Goal: Communication & Community: Answer question/provide support

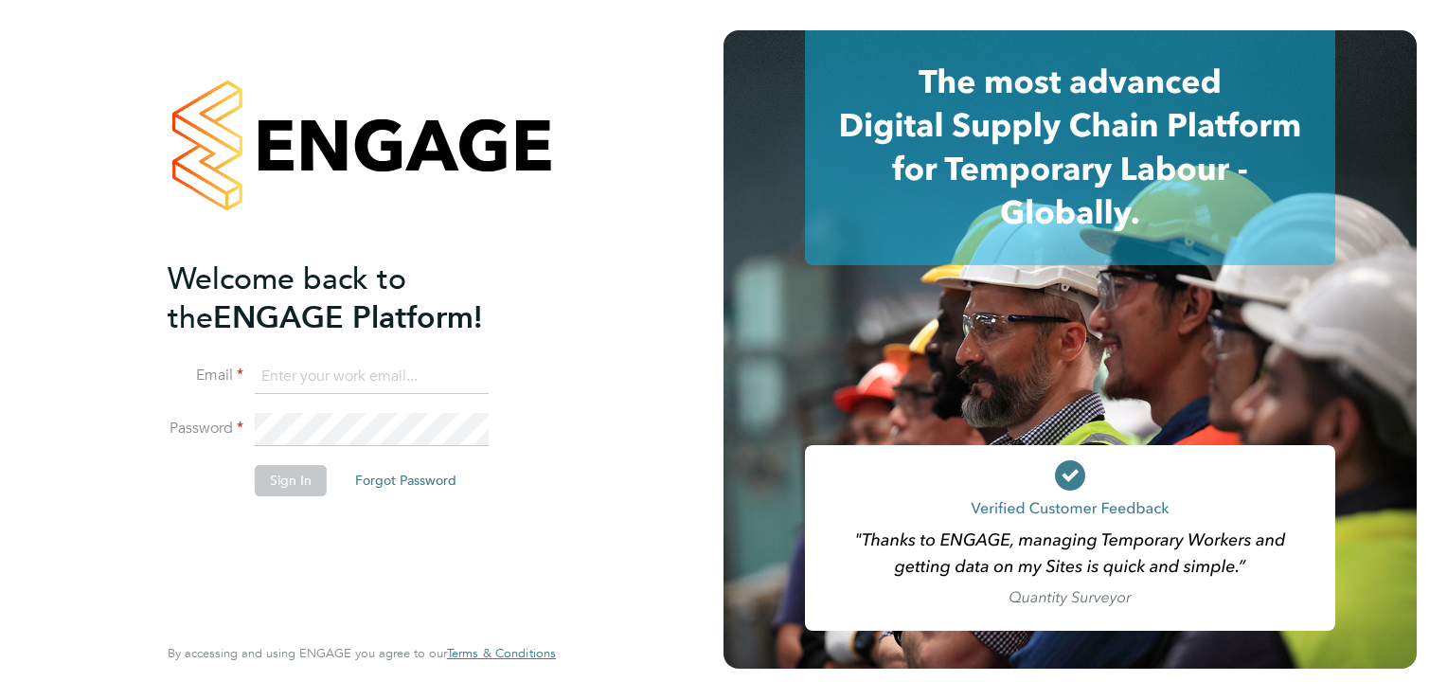
type input "joshua@xede.co.uk"
click at [261, 491] on button "Sign In" at bounding box center [291, 480] width 72 height 30
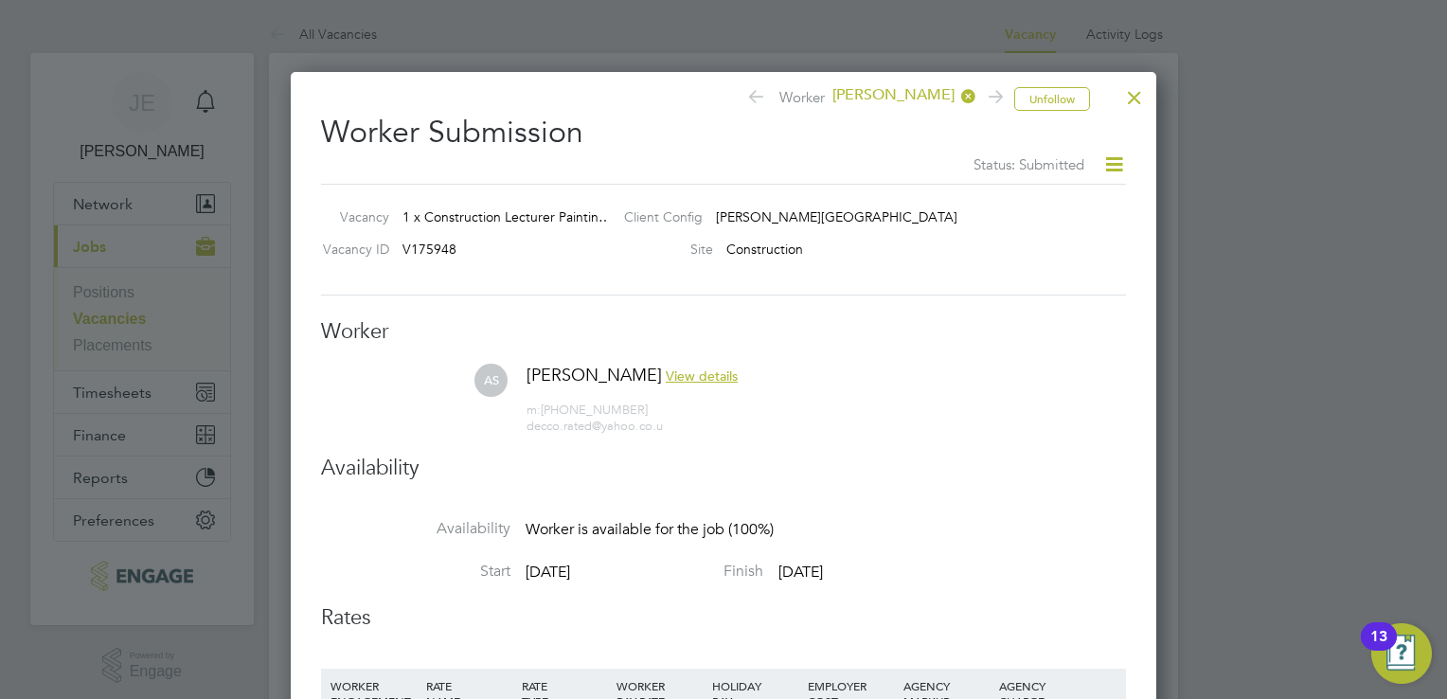
click at [1126, 95] on div at bounding box center [1134, 93] width 34 height 34
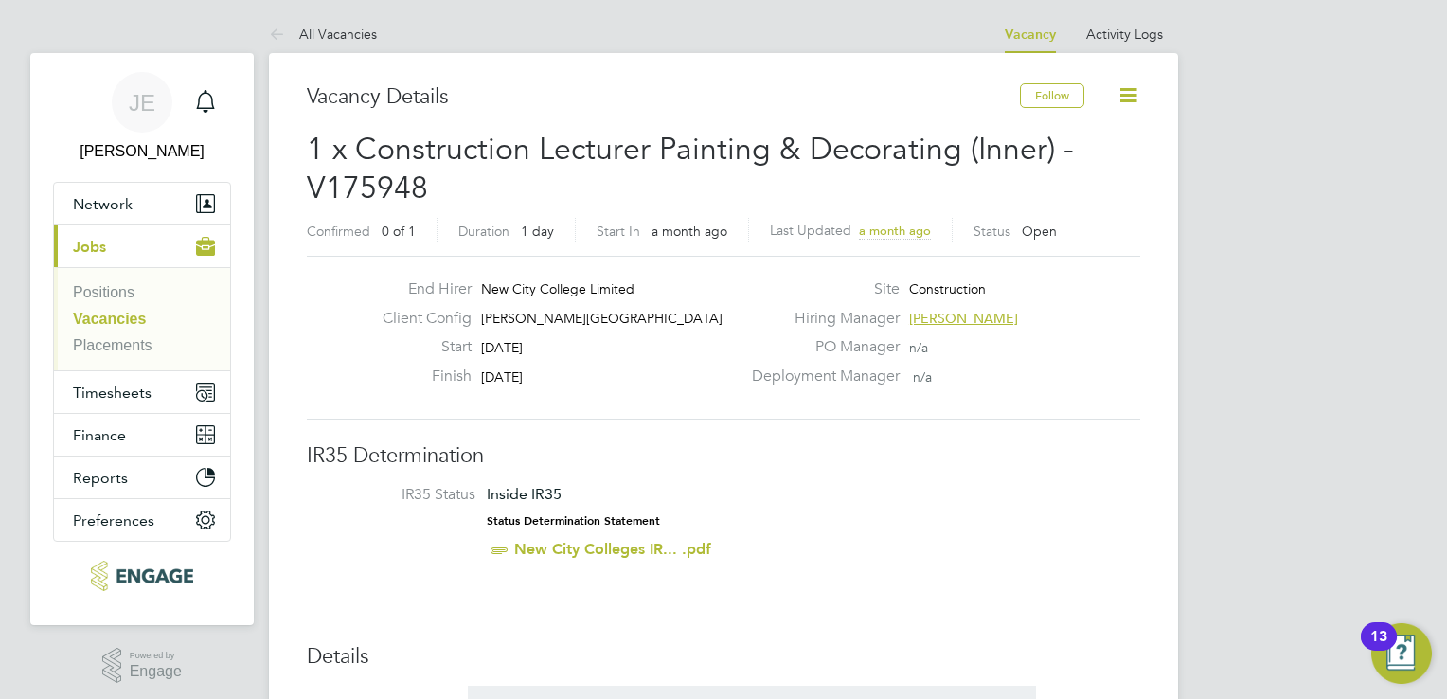
click at [124, 317] on link "Vacancies" at bounding box center [109, 319] width 73 height 16
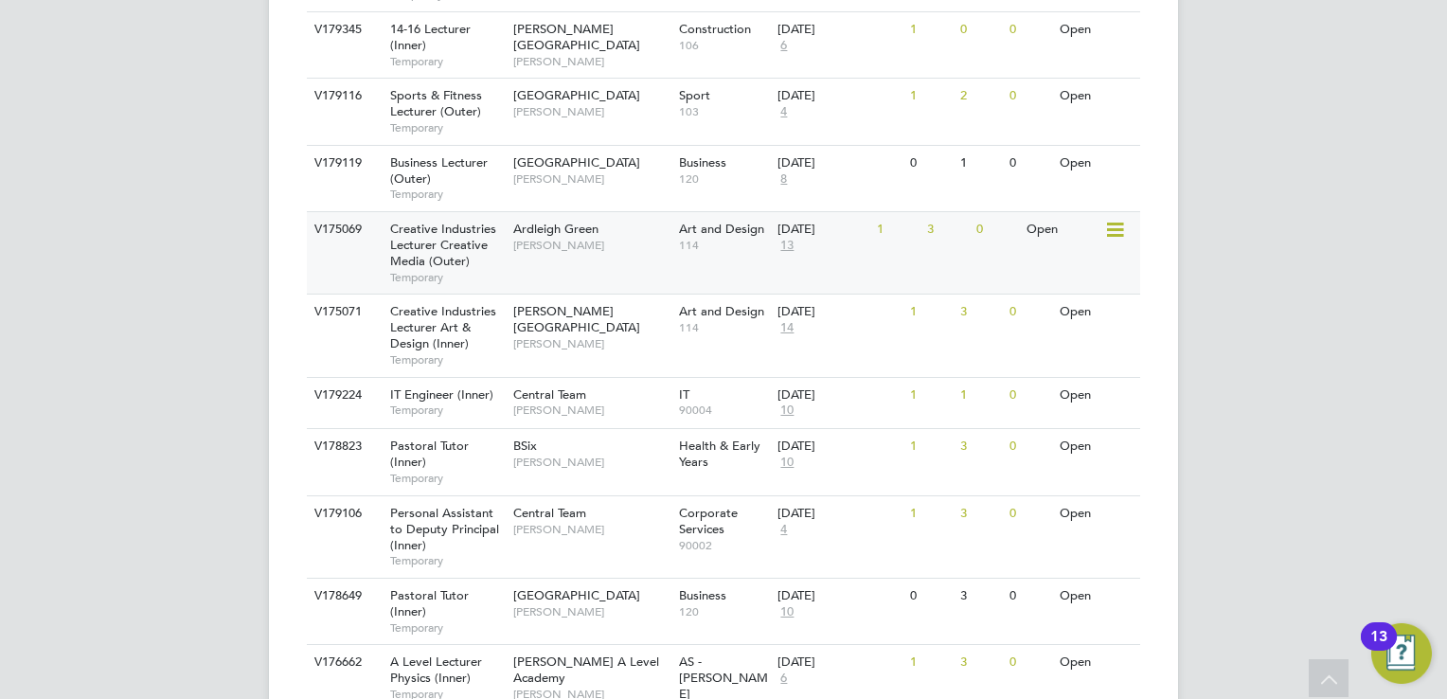
scroll to position [1046, 0]
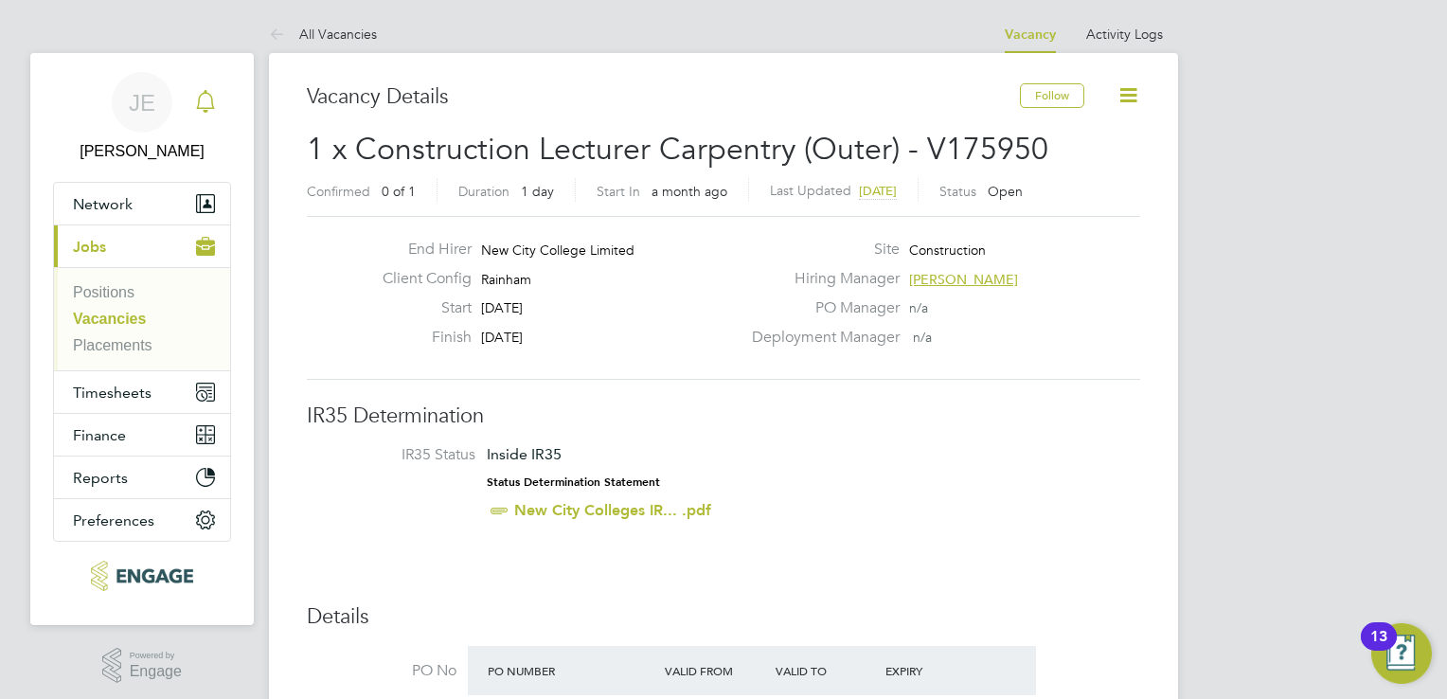
click at [204, 109] on icon "Main navigation" at bounding box center [205, 101] width 23 height 23
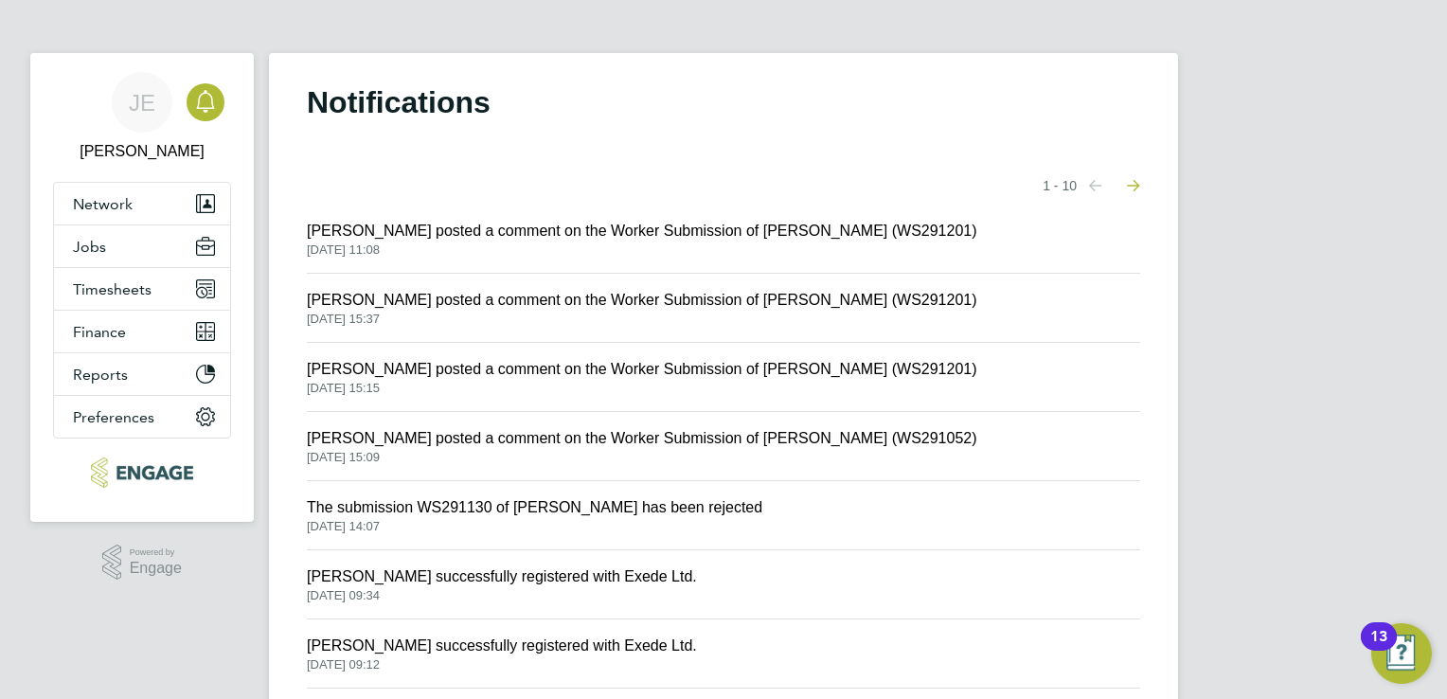
click at [521, 434] on span "Kerry Cattle posted a comment on the Worker Submission of Jean-Baptiste Robert …" at bounding box center [642, 438] width 670 height 23
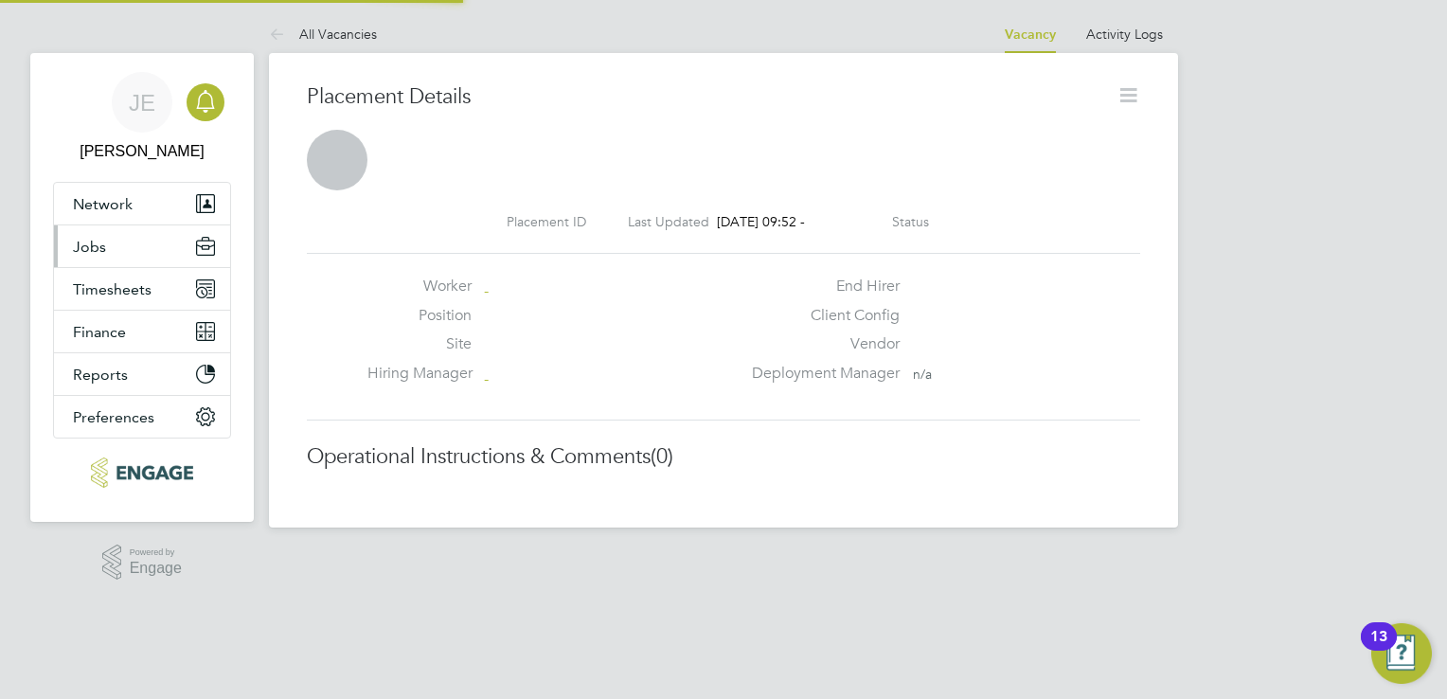
scroll to position [18, 288]
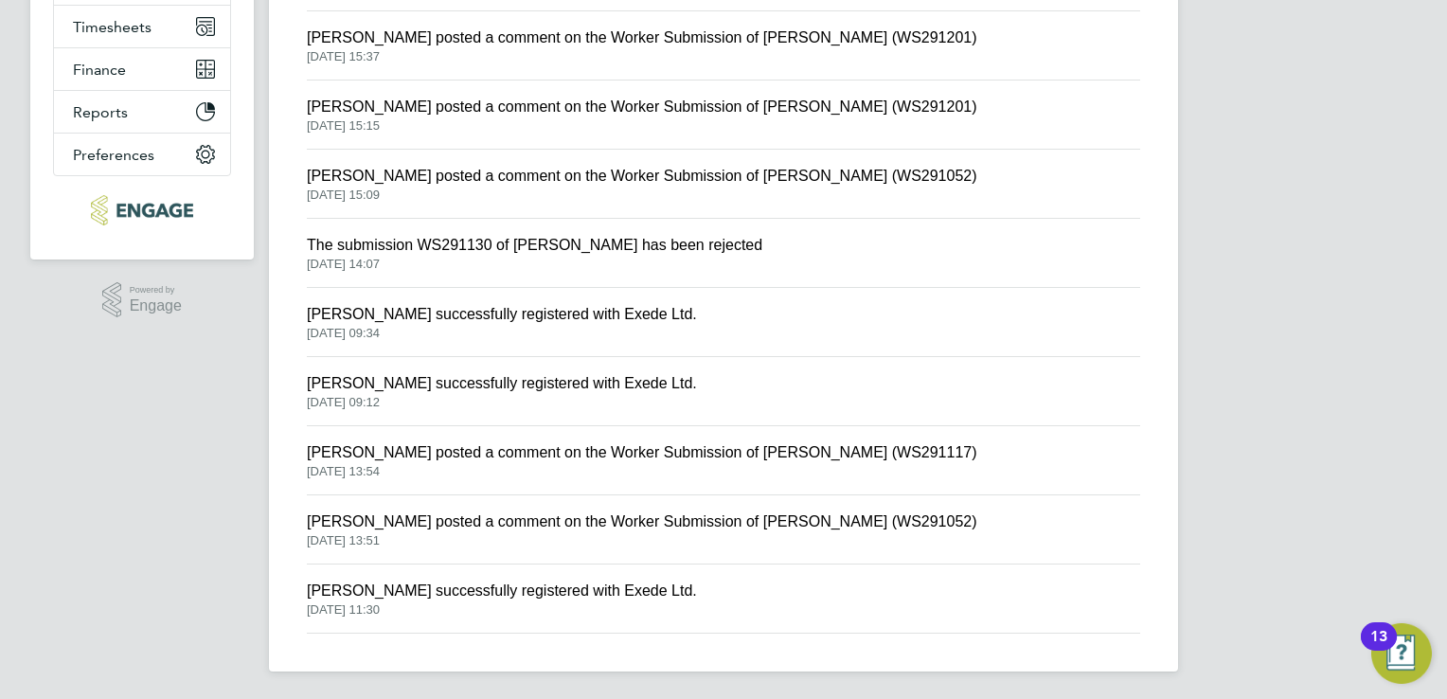
click at [608, 459] on span "Stephen Brayshaw posted a comment on the Worker Submission of Shaun Cumbers (WS…" at bounding box center [642, 452] width 670 height 23
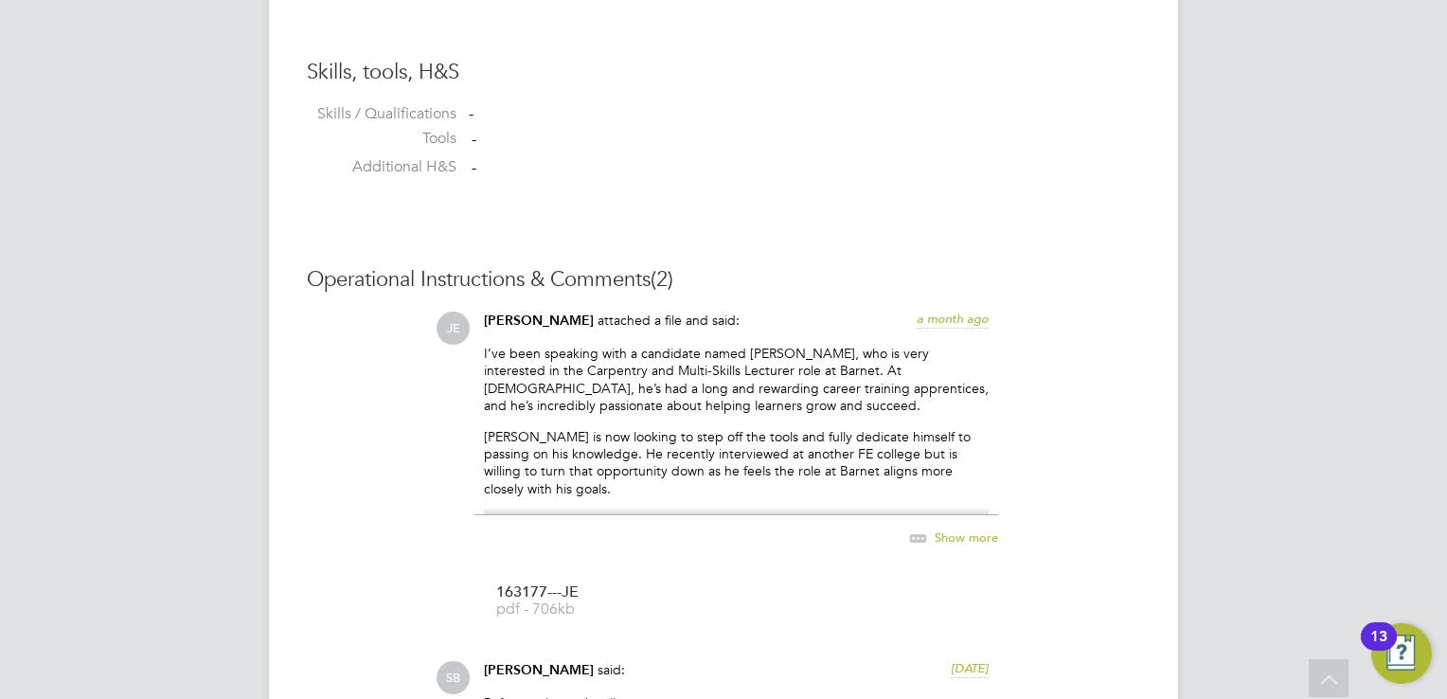
click at [950, 536] on span "Show more" at bounding box center [965, 537] width 63 height 16
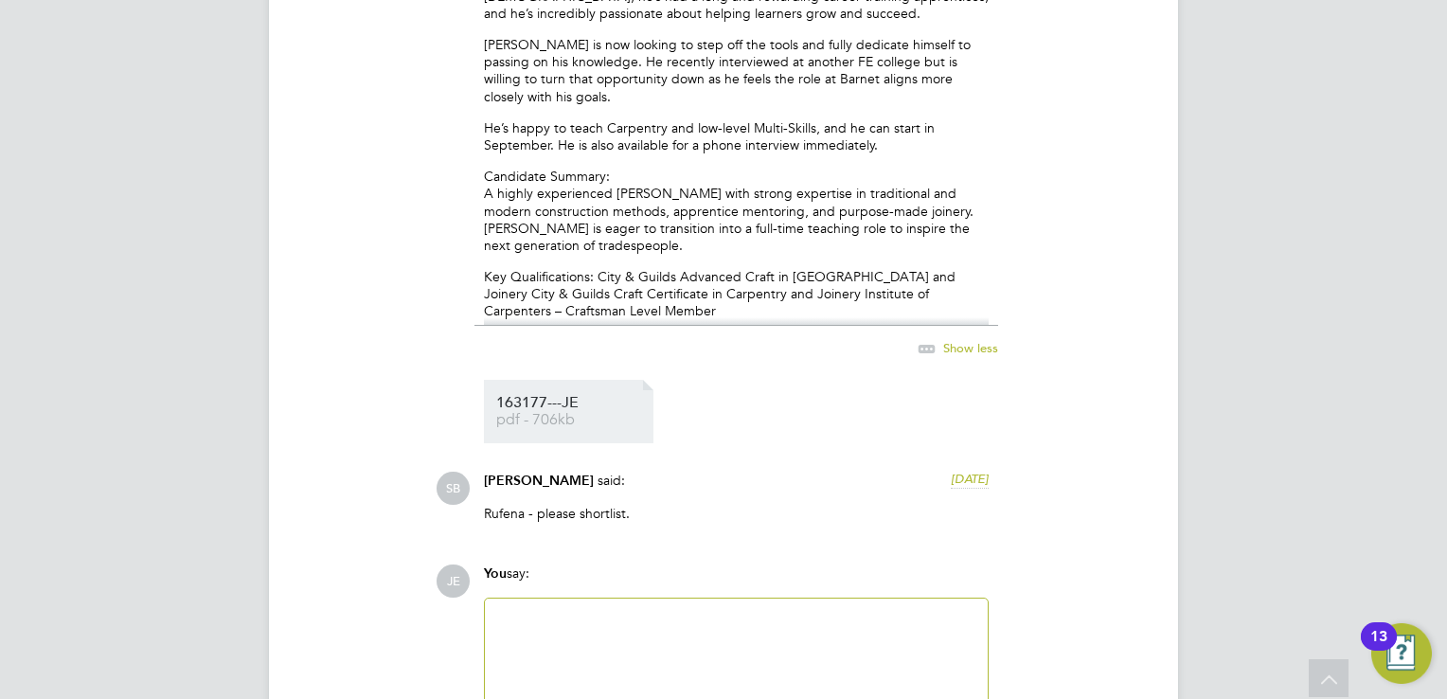
click at [535, 418] on span "pdf - 706kb" at bounding box center [571, 420] width 151 height 14
